Goal: Transaction & Acquisition: Download file/media

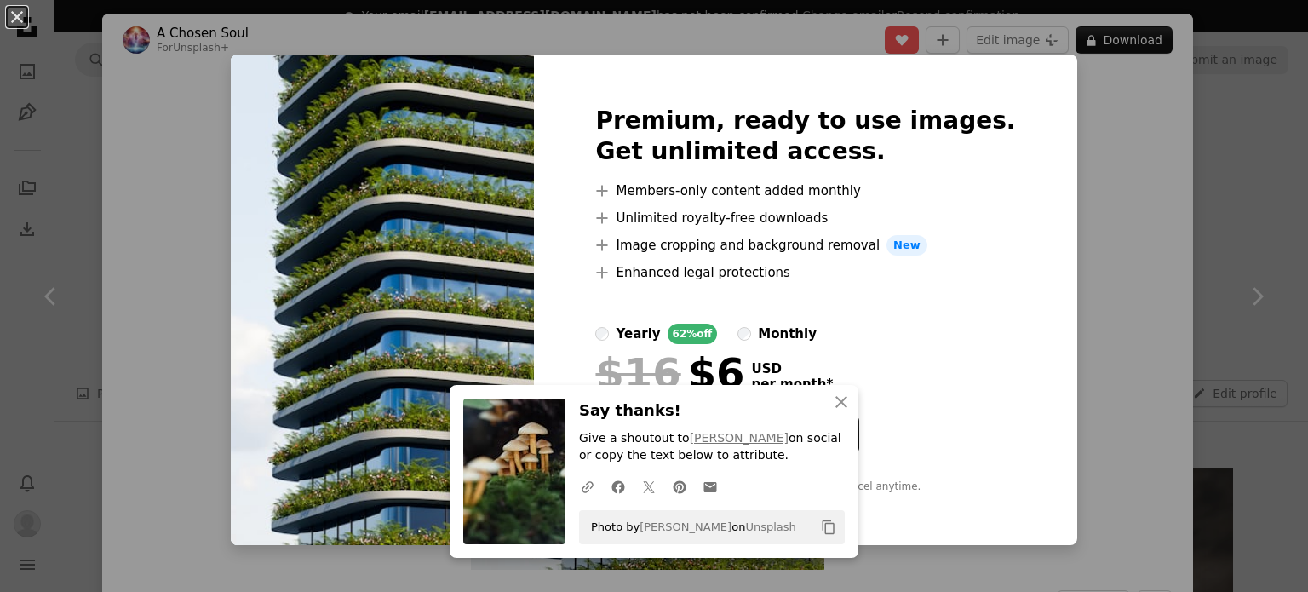
scroll to position [681, 0]
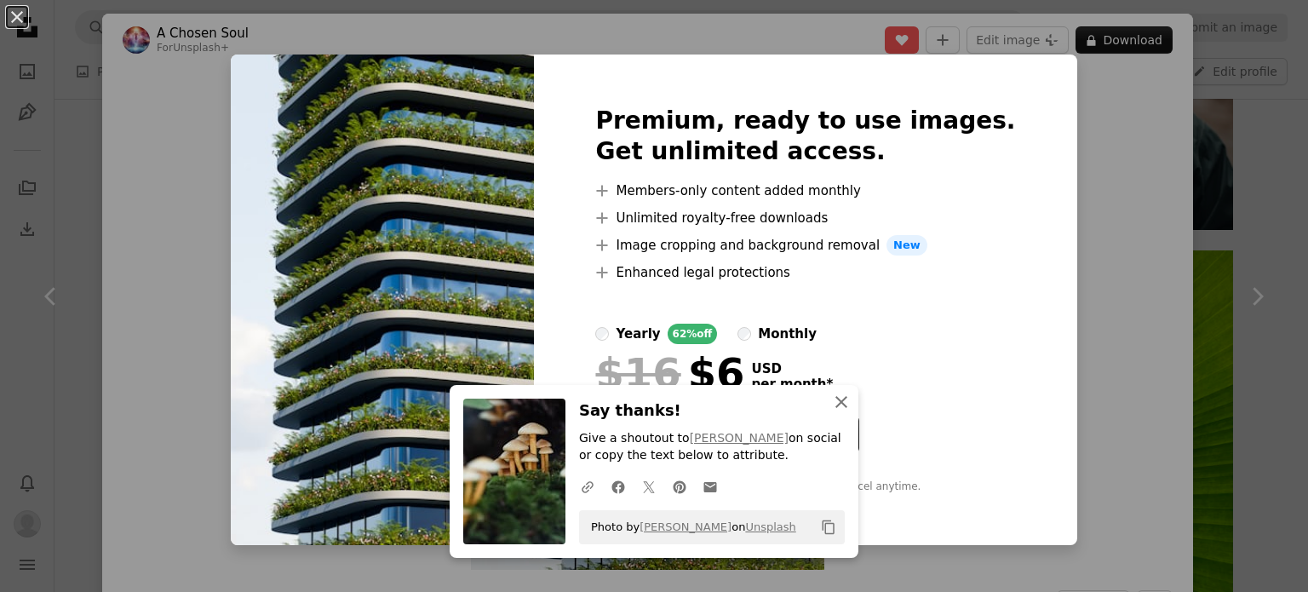
click at [831, 397] on icon "An X shape" at bounding box center [841, 402] width 20 height 20
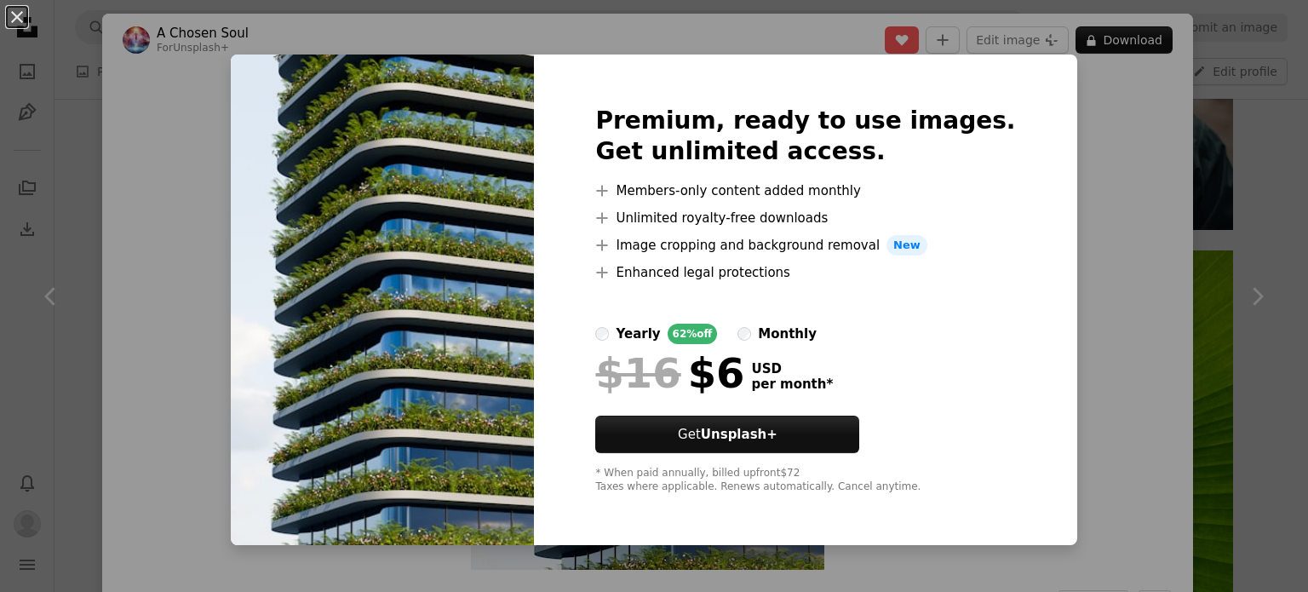
click at [1159, 171] on div "An X shape Premium, ready to use images. Get unlimited access. A plus sign Memb…" at bounding box center [654, 296] width 1308 height 592
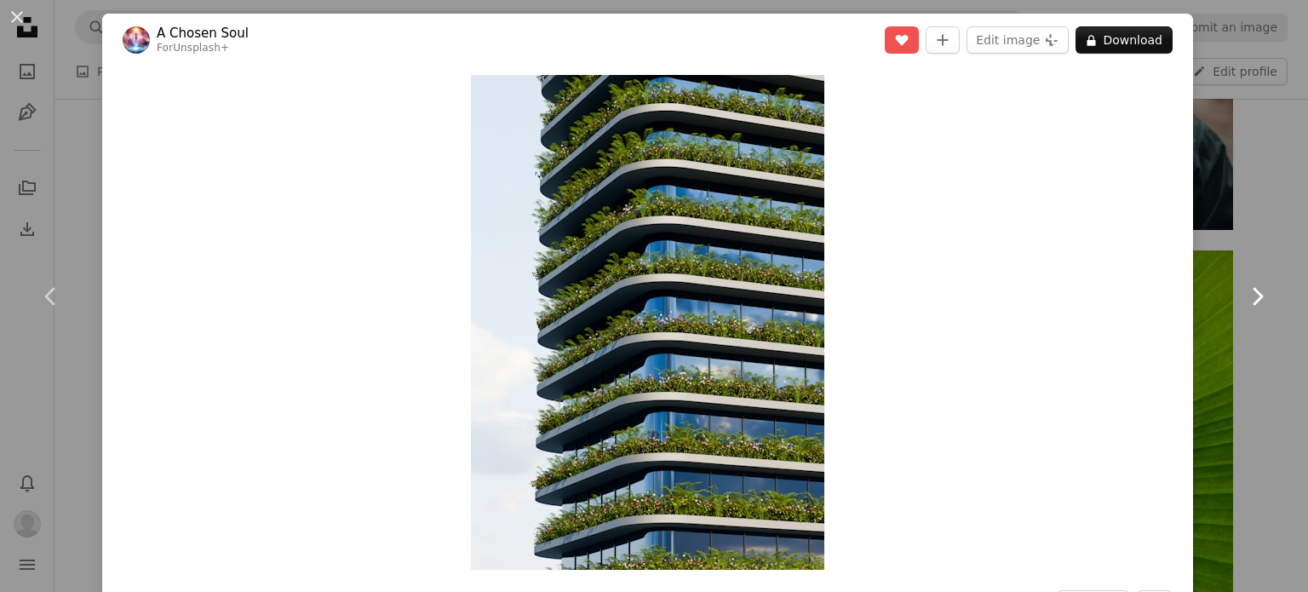
click at [1250, 289] on icon "Chevron right" at bounding box center [1257, 296] width 27 height 27
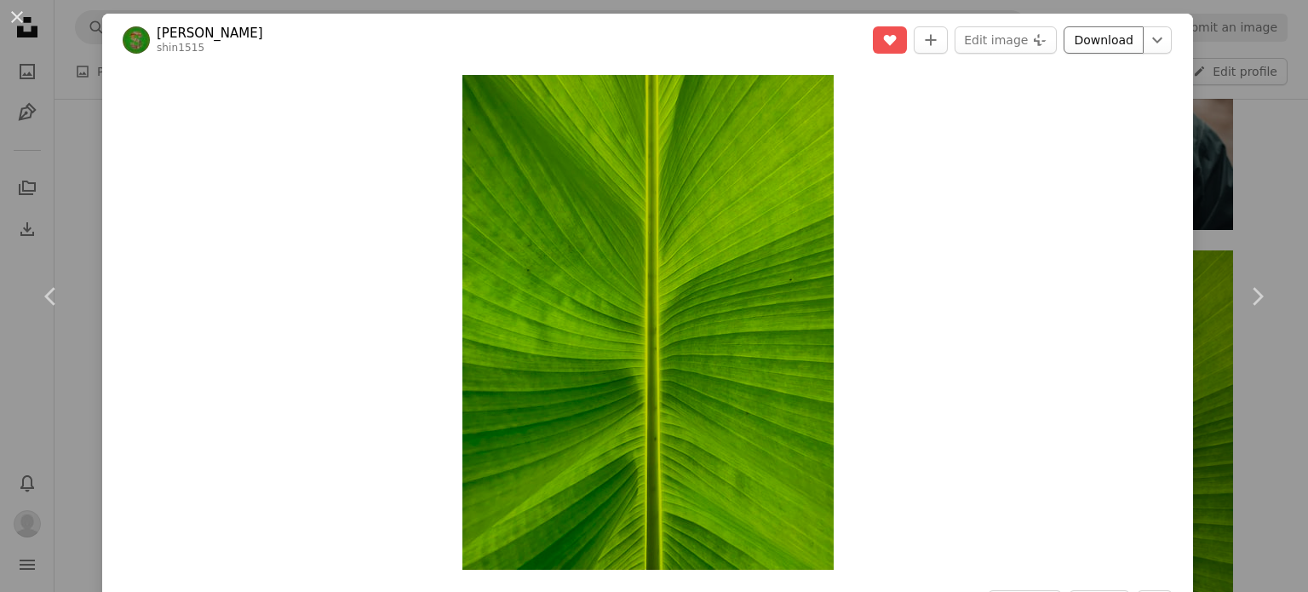
click at [1090, 49] on link "Download" at bounding box center [1104, 39] width 80 height 27
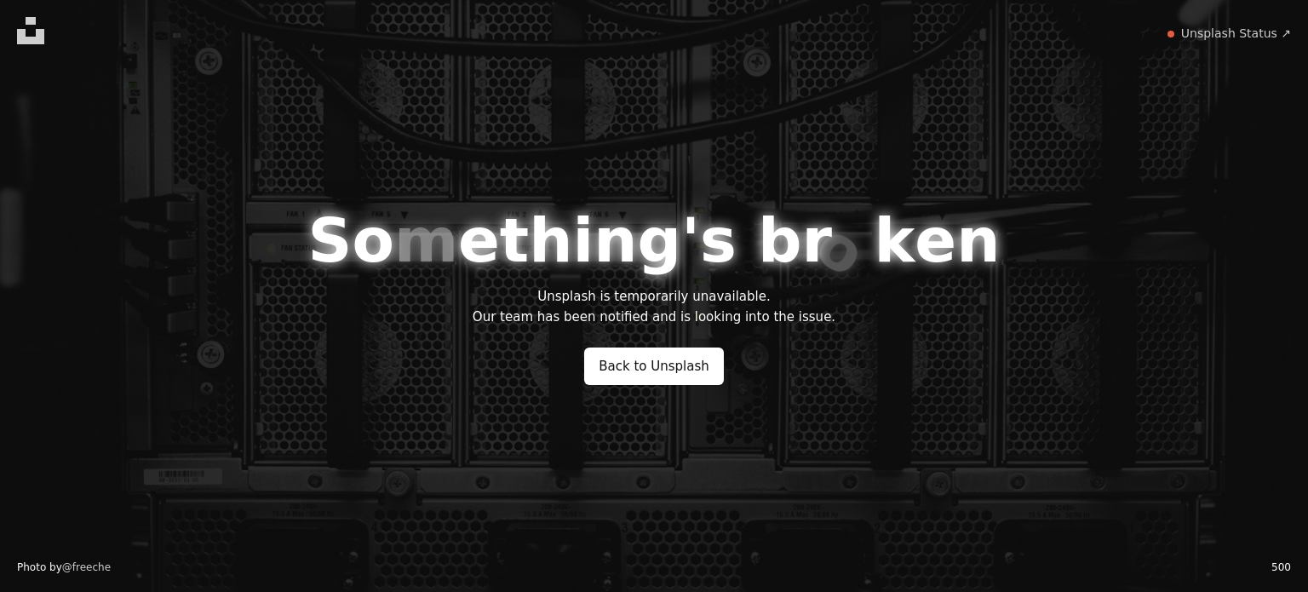
click at [1220, 157] on div "S o m e t h i n g ' s b r o k e n Unsplash is temporarily unavailable. Our team…" at bounding box center [654, 296] width 1308 height 592
click at [637, 375] on link "Back to Unsplash" at bounding box center [654, 366] width 140 height 37
